Goal: Task Accomplishment & Management: Complete application form

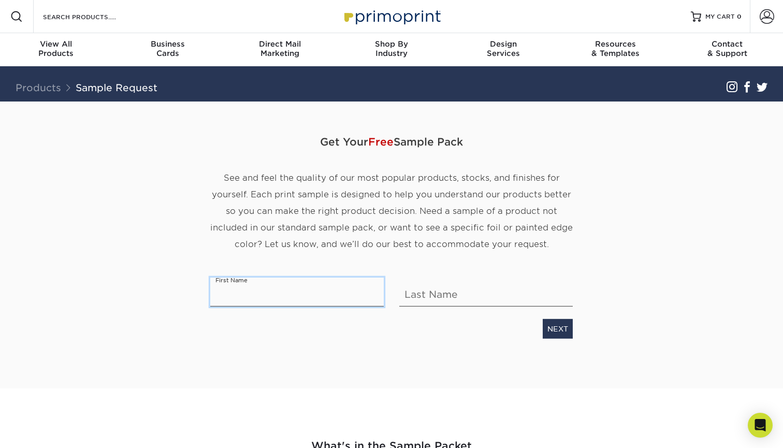
click at [239, 291] on input "text" at bounding box center [296, 291] width 173 height 29
type input "j"
type input "Jenna"
click at [418, 302] on input "text" at bounding box center [485, 291] width 173 height 29
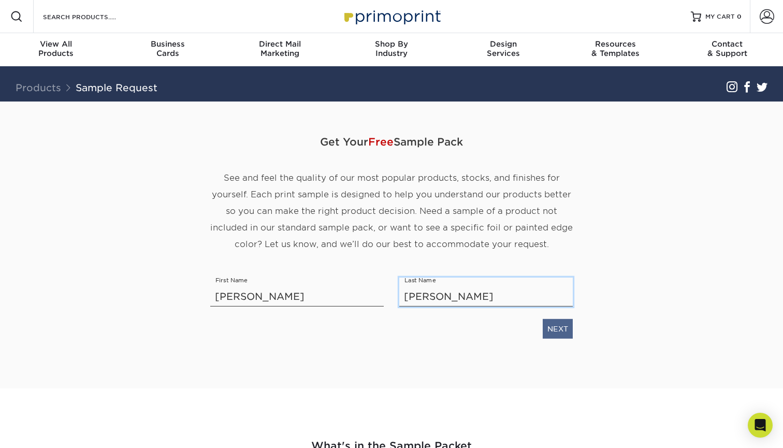
type input "Lucas"
click at [561, 329] on link "NEXT" at bounding box center [558, 328] width 30 height 20
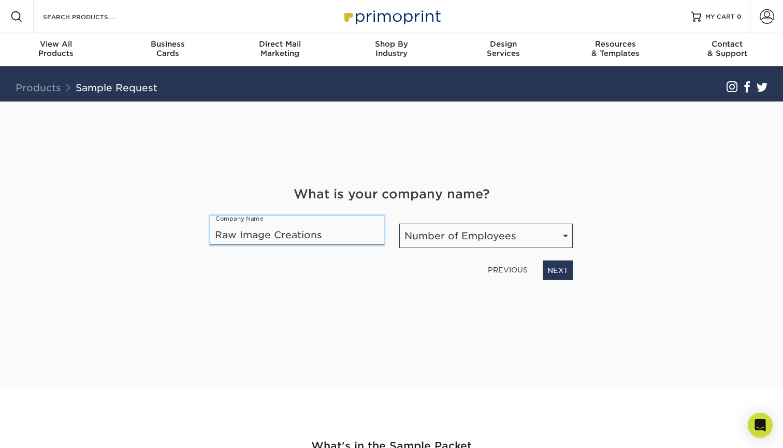
type input "Raw Image Creations"
select select "1-10"
click at [551, 271] on link "NEXT" at bounding box center [558, 270] width 30 height 20
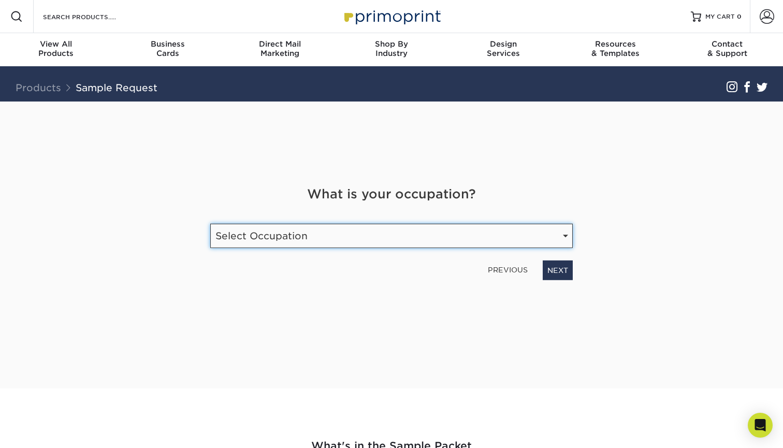
select select "Graphic Designer / Freelance"
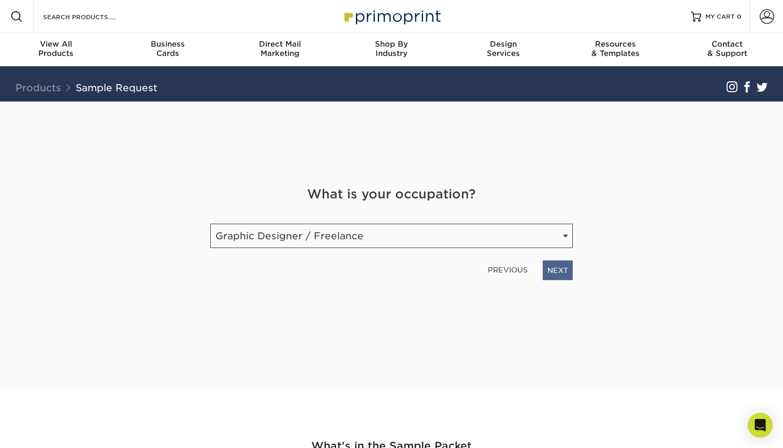
click at [569, 271] on link "NEXT" at bounding box center [558, 270] width 30 height 20
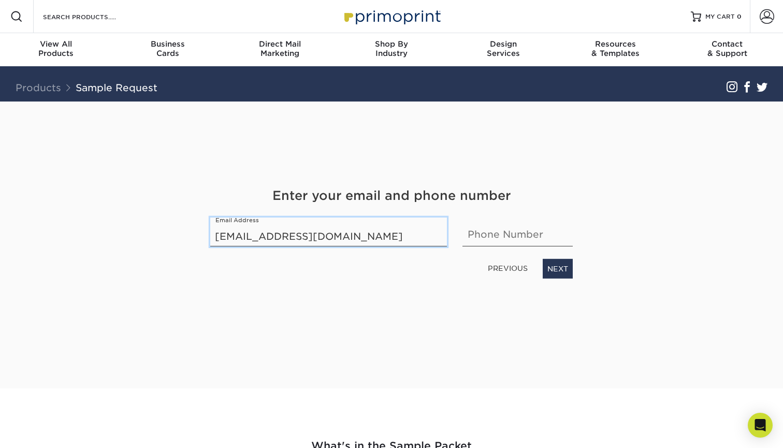
type input "ckjl5923@gmail.com"
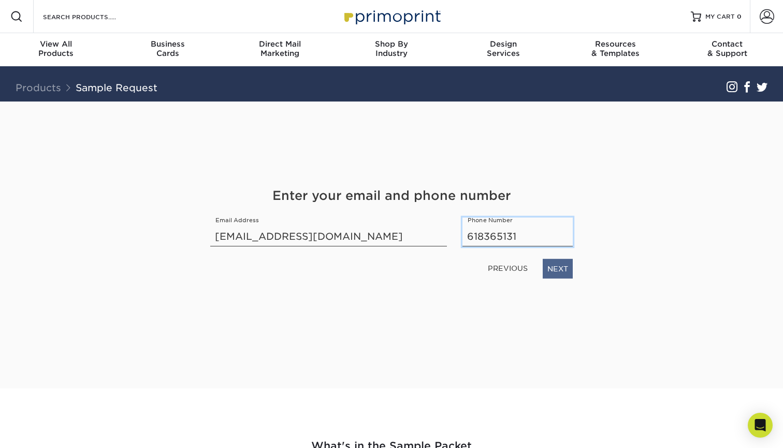
type input "618365131"
click at [564, 270] on link "NEXT" at bounding box center [558, 268] width 30 height 20
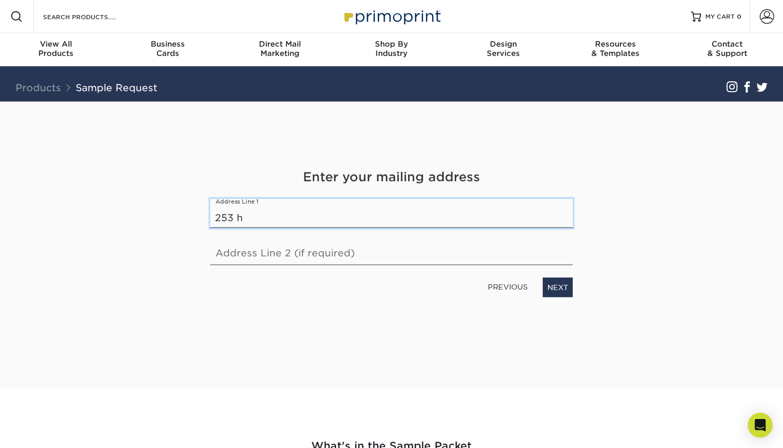
type input "253 ha"
type input "253 Harbor Mill Dr"
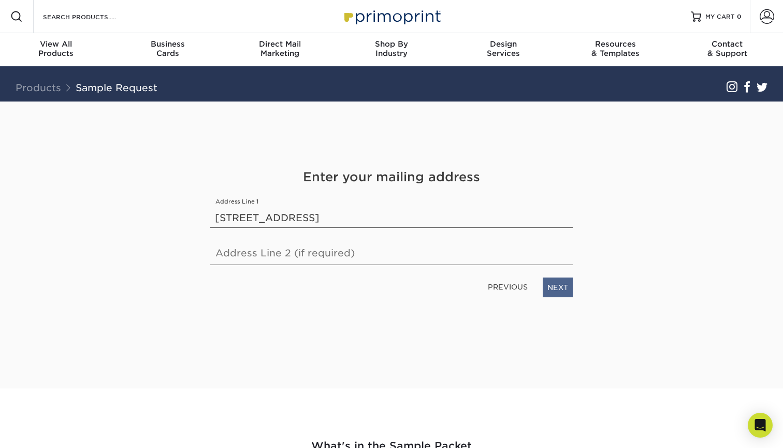
click at [548, 285] on link "NEXT" at bounding box center [558, 287] width 30 height 20
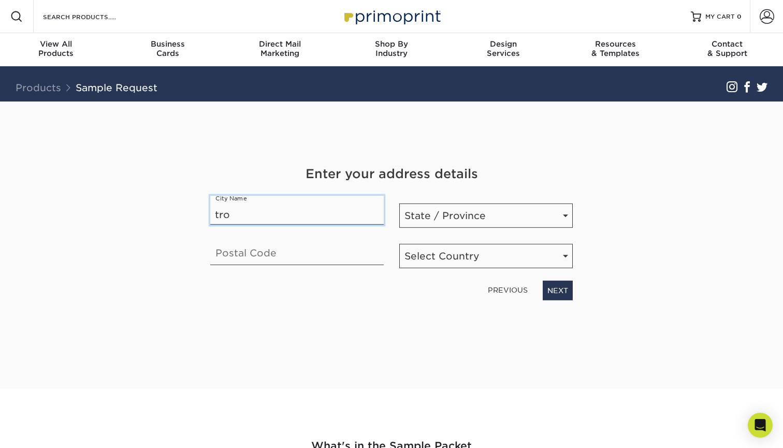
type input "troy"
type input "Troy"
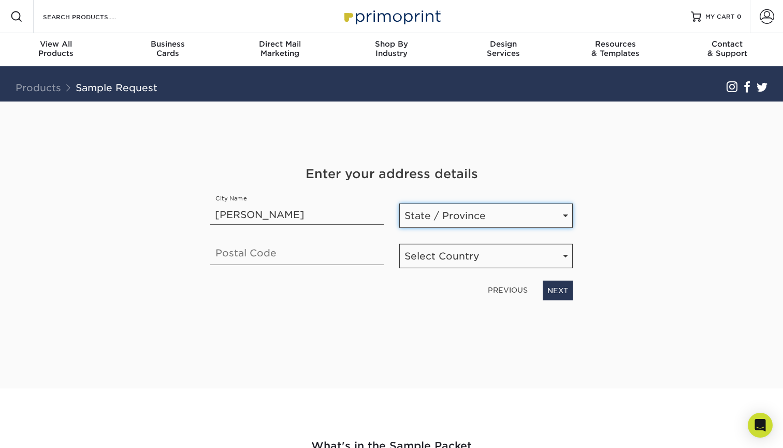
select select "IL"
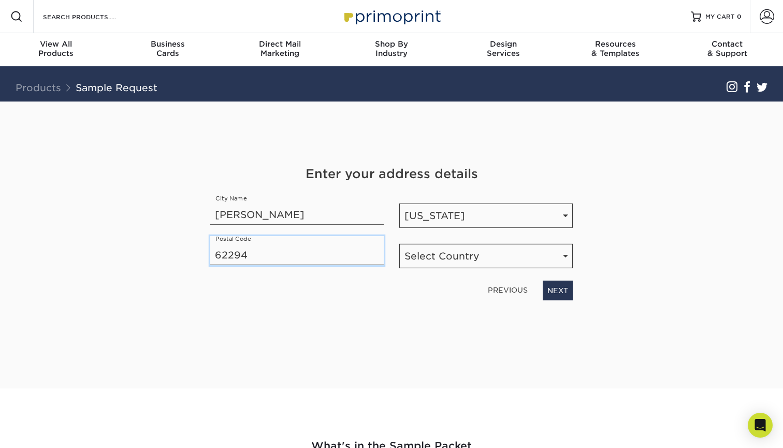
type input "62294"
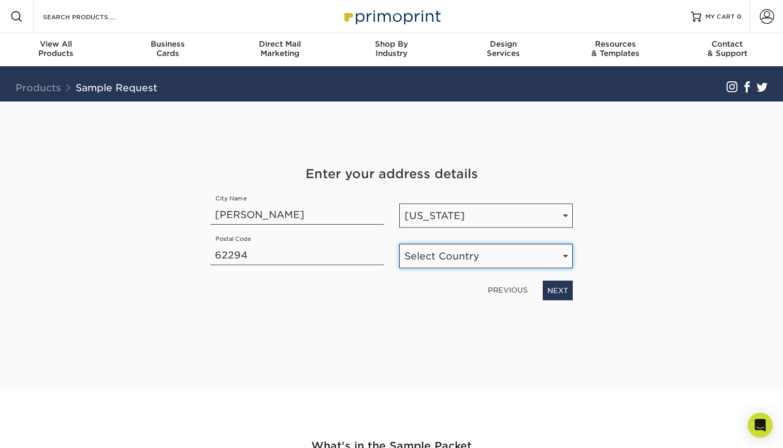
select select "US"
click at [552, 290] on link "NEXT" at bounding box center [558, 290] width 30 height 20
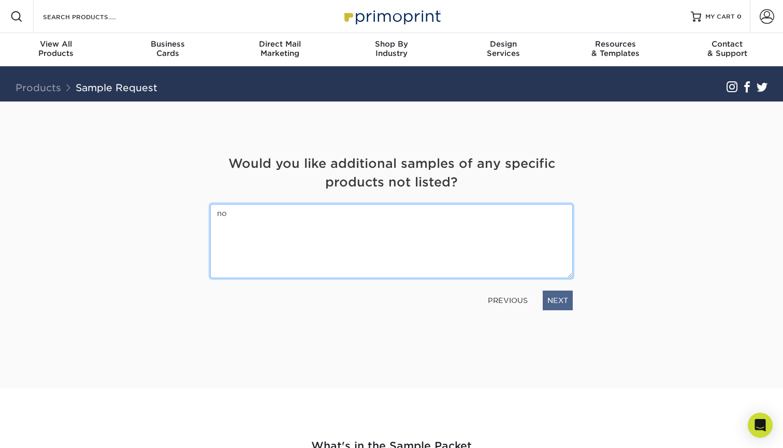
type textarea "no"
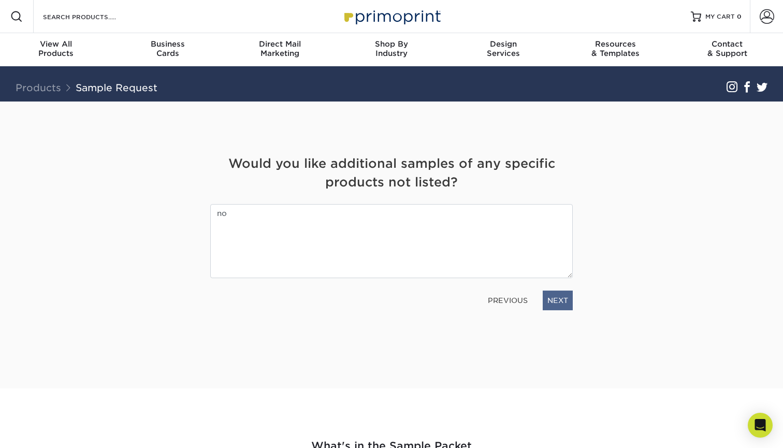
click at [562, 298] on link "NEXT" at bounding box center [558, 300] width 30 height 20
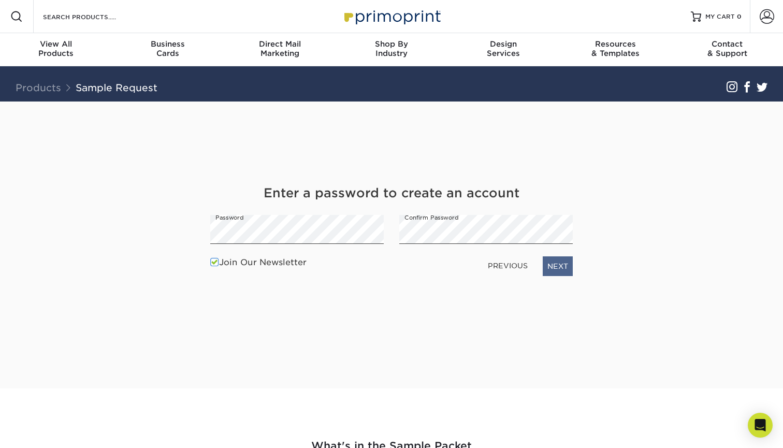
click at [562, 270] on link "NEXT" at bounding box center [558, 266] width 30 height 20
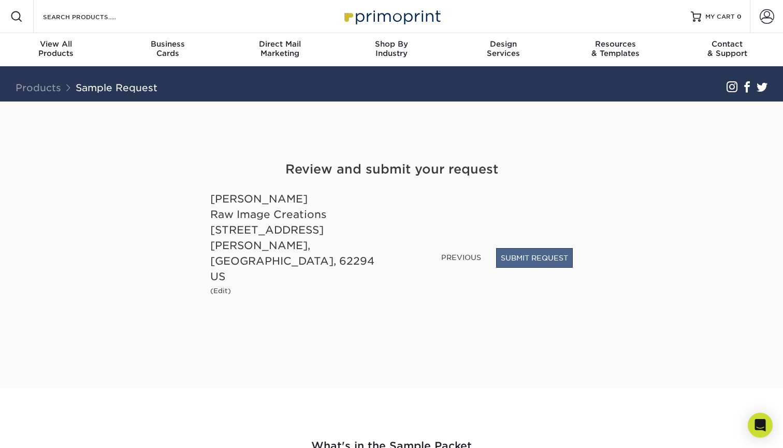
click at [527, 268] on button "SUBMIT REQUEST" at bounding box center [534, 258] width 77 height 20
